Goal: Obtain resource: Download file/media

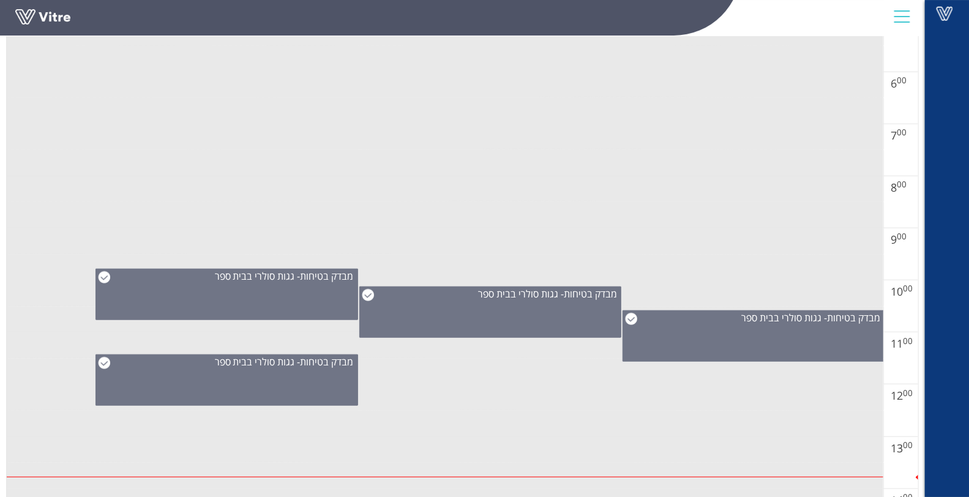
scroll to position [340, 0]
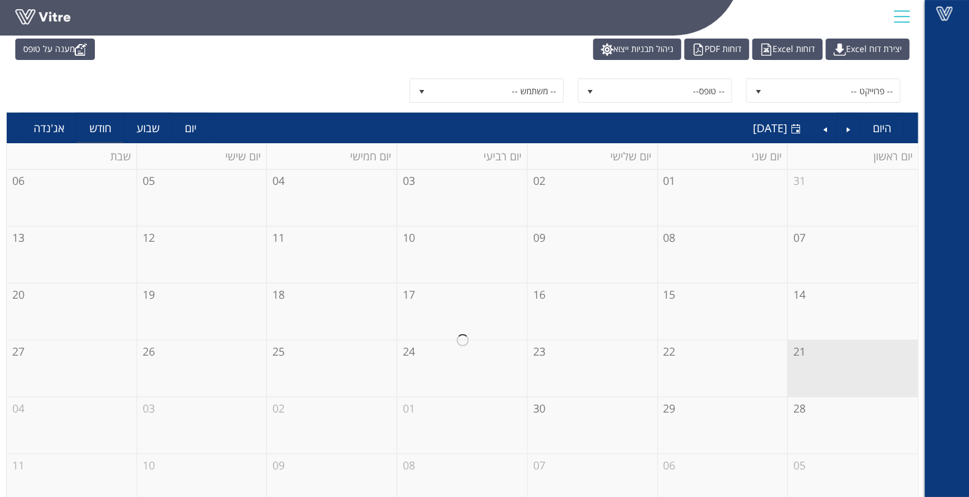
scroll to position [66, 0]
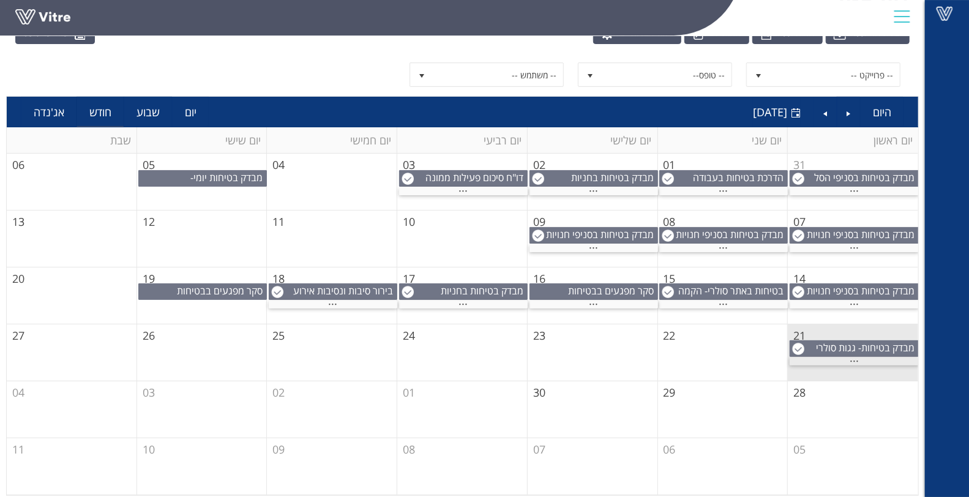
click at [852, 359] on span "..." at bounding box center [853, 357] width 9 height 13
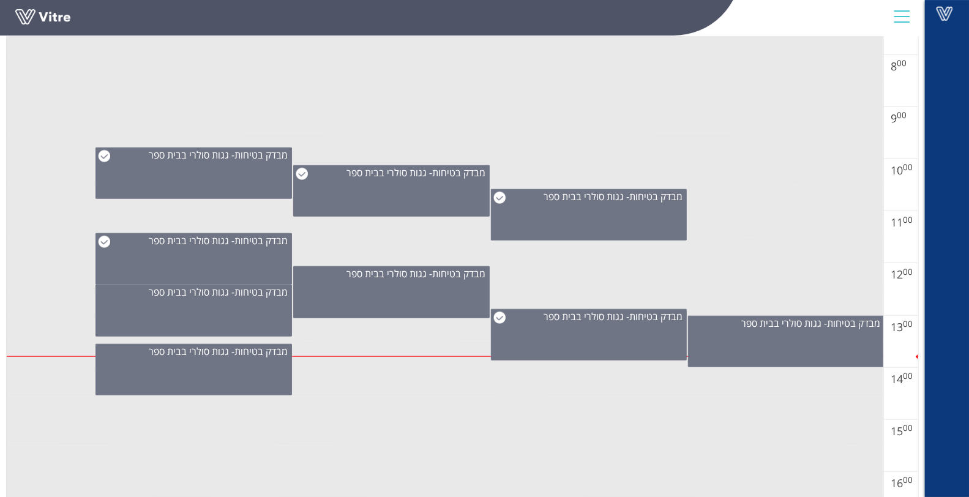
scroll to position [610, 0]
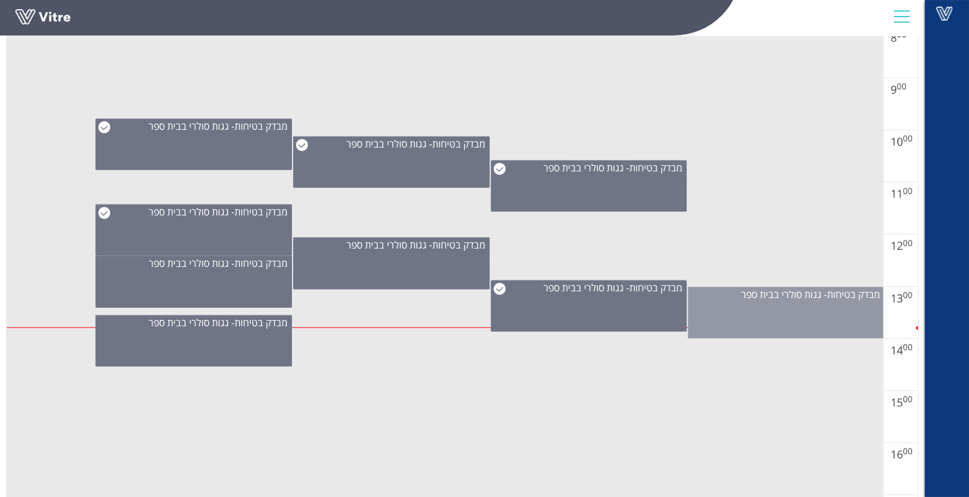
click at [771, 314] on div "מבדק בטיחות- גגות סולרי בבית ספר" at bounding box center [786, 312] width 196 height 51
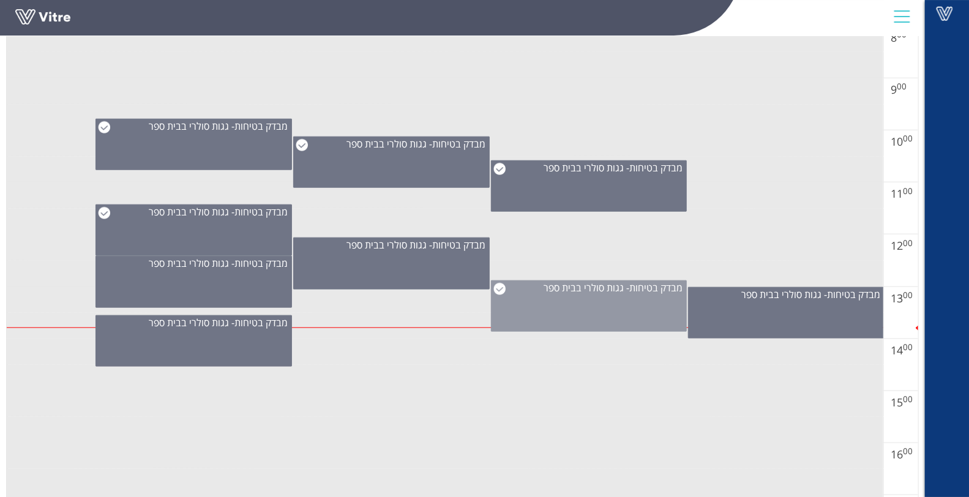
click at [673, 302] on div "מבדק בטיחות- גגות סולרי בבית ספר" at bounding box center [589, 305] width 196 height 51
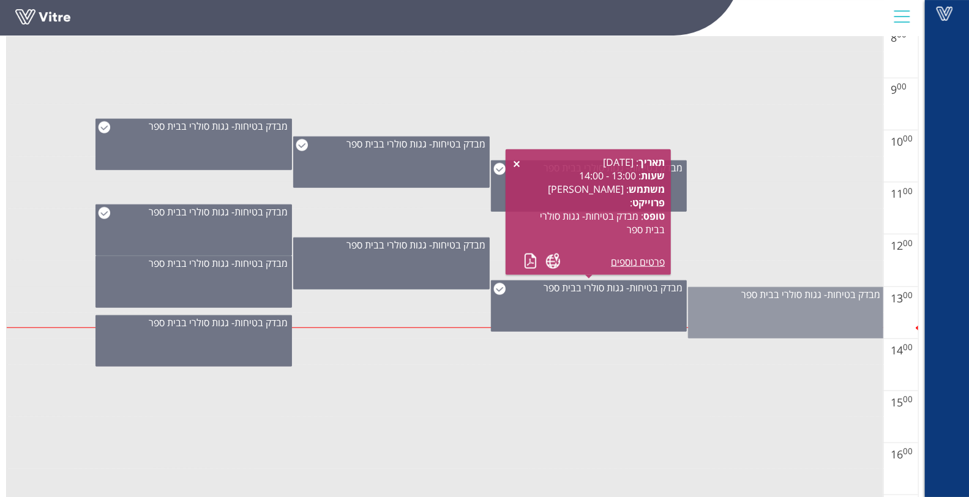
click at [753, 320] on div "מבדק בטיחות- גגות סולרי בבית ספר" at bounding box center [786, 312] width 196 height 51
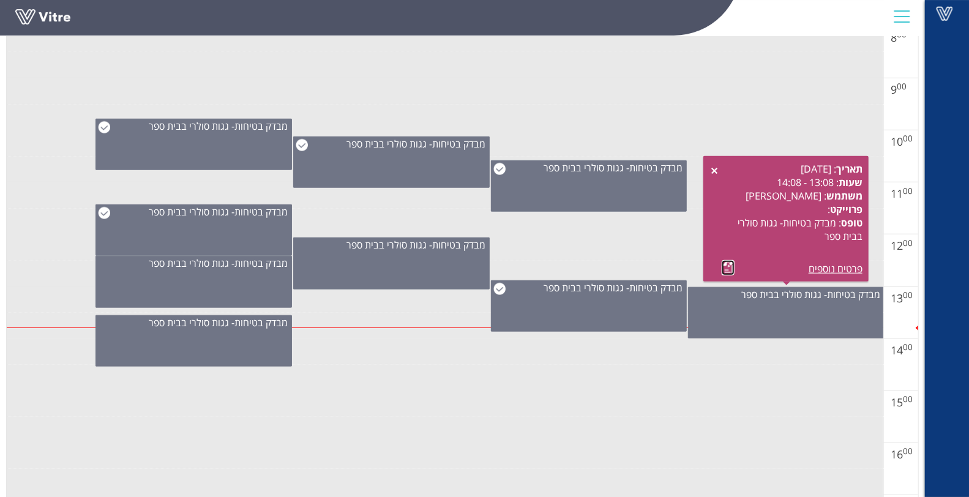
click at [726, 270] on link at bounding box center [727, 267] width 13 height 15
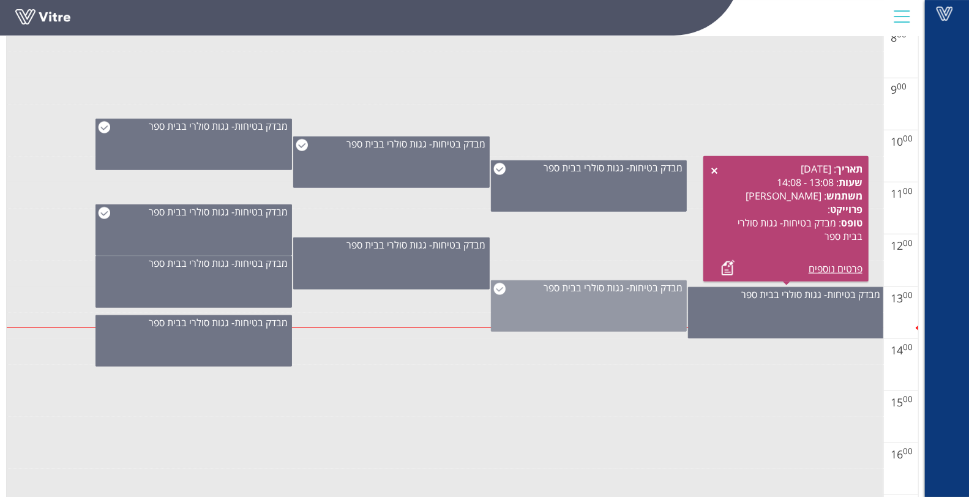
click at [563, 318] on div "מבדק בטיחות- גגות סולרי בבית ספר" at bounding box center [589, 305] width 196 height 51
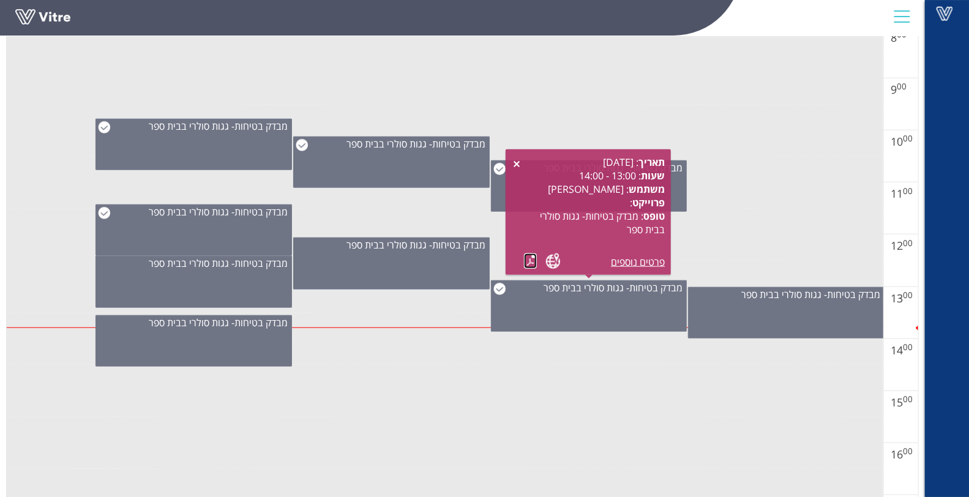
click at [530, 262] on link at bounding box center [530, 260] width 13 height 15
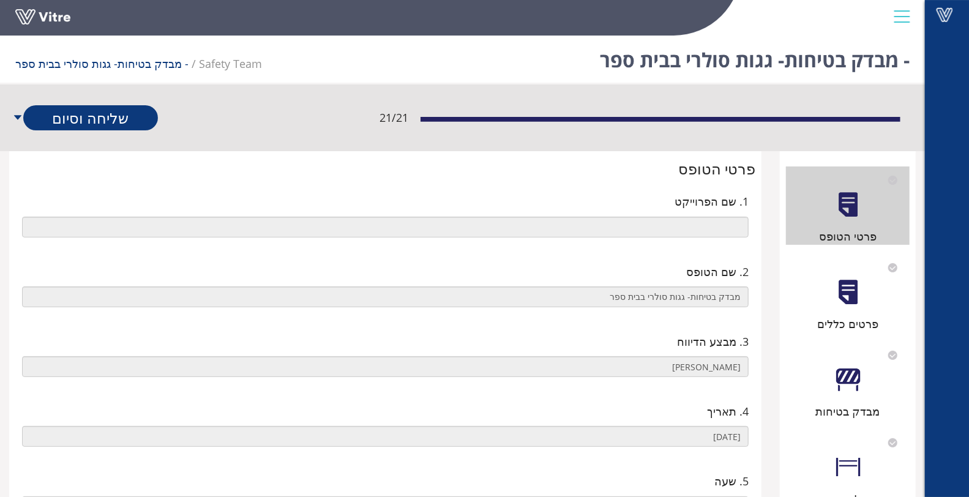
click at [847, 298] on div at bounding box center [848, 292] width 28 height 28
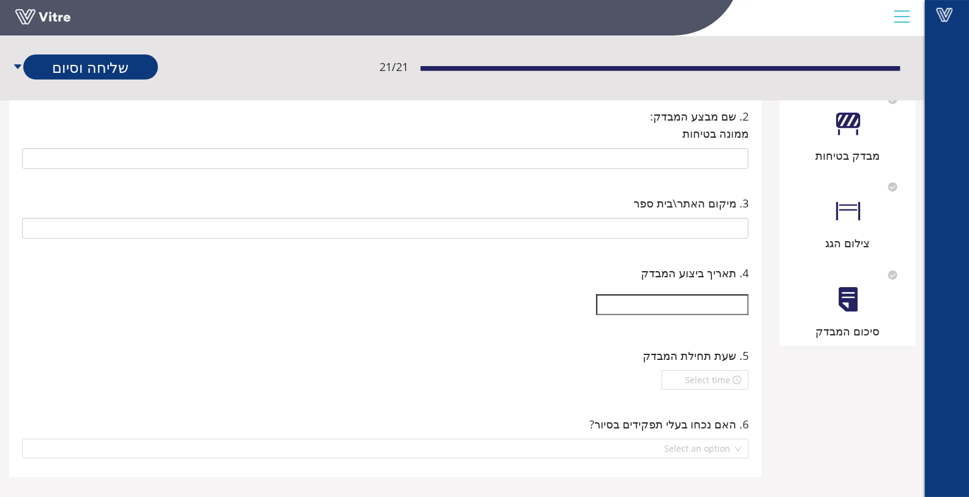
scroll to position [263, 0]
